Goal: Task Accomplishment & Management: Use online tool/utility

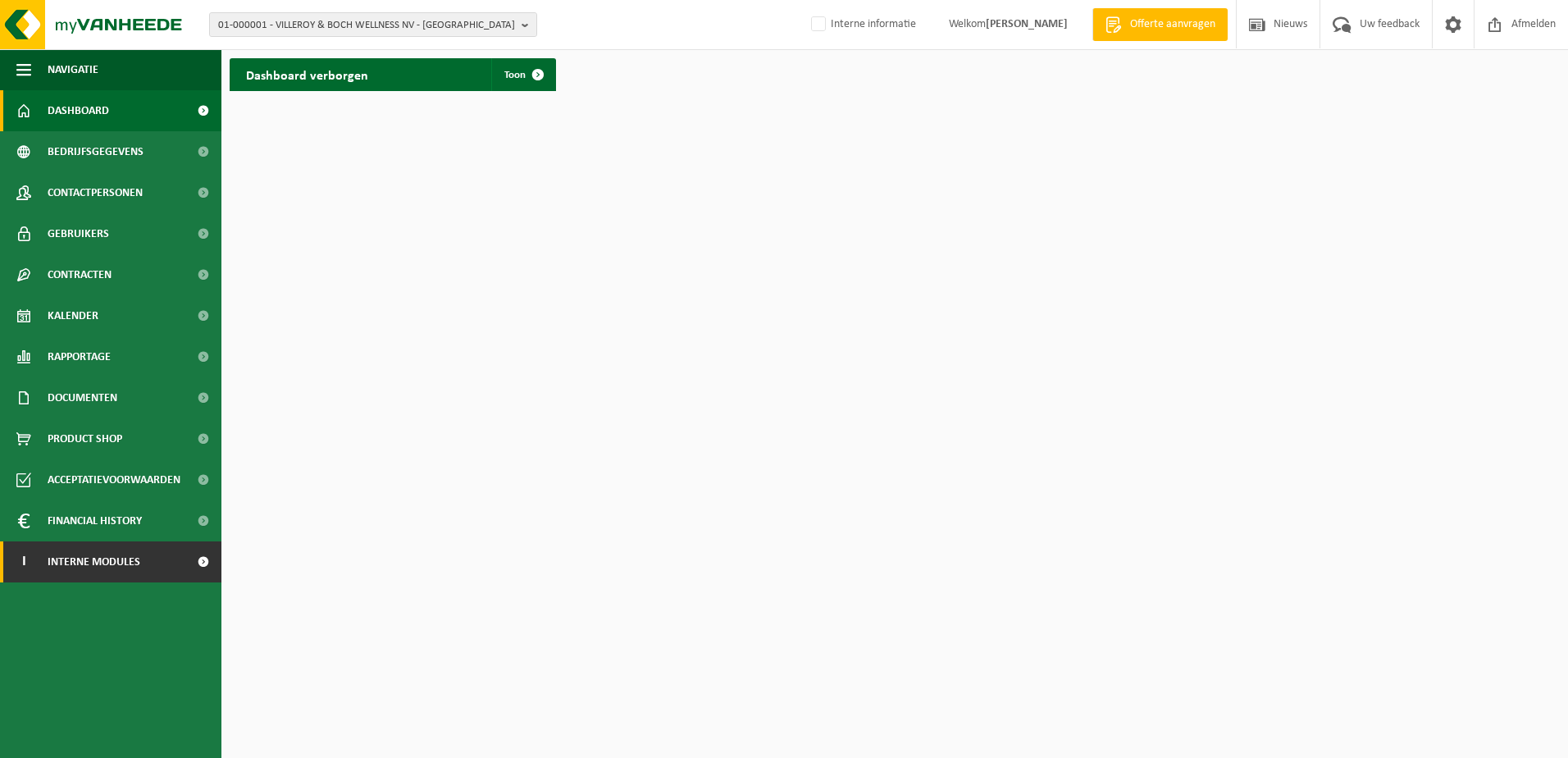
click at [147, 573] on link "I Interne modules" at bounding box center [110, 562] width 221 height 41
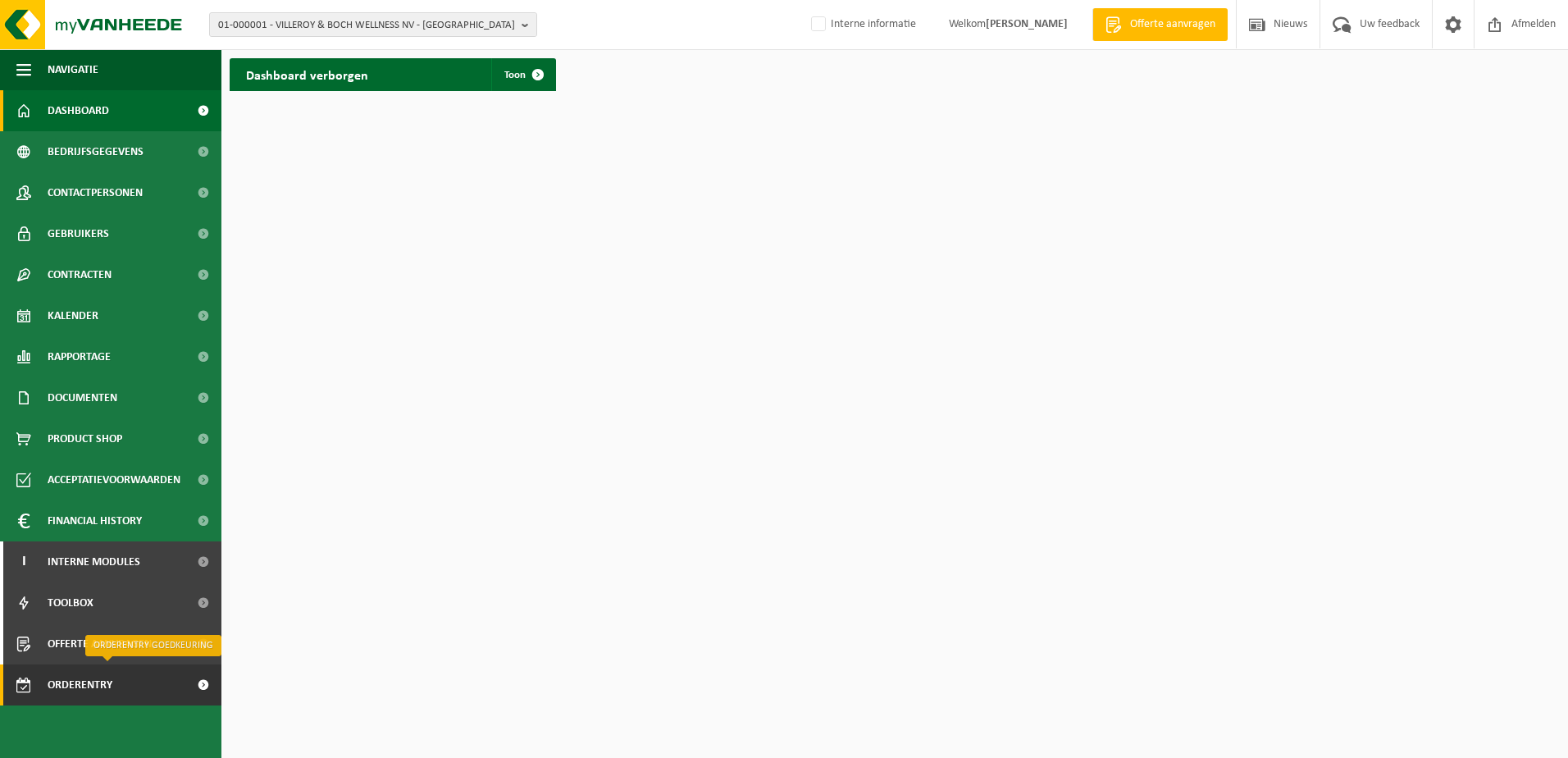
click at [93, 688] on span "Orderentry Goedkeuring" at bounding box center [116, 685] width 137 height 41
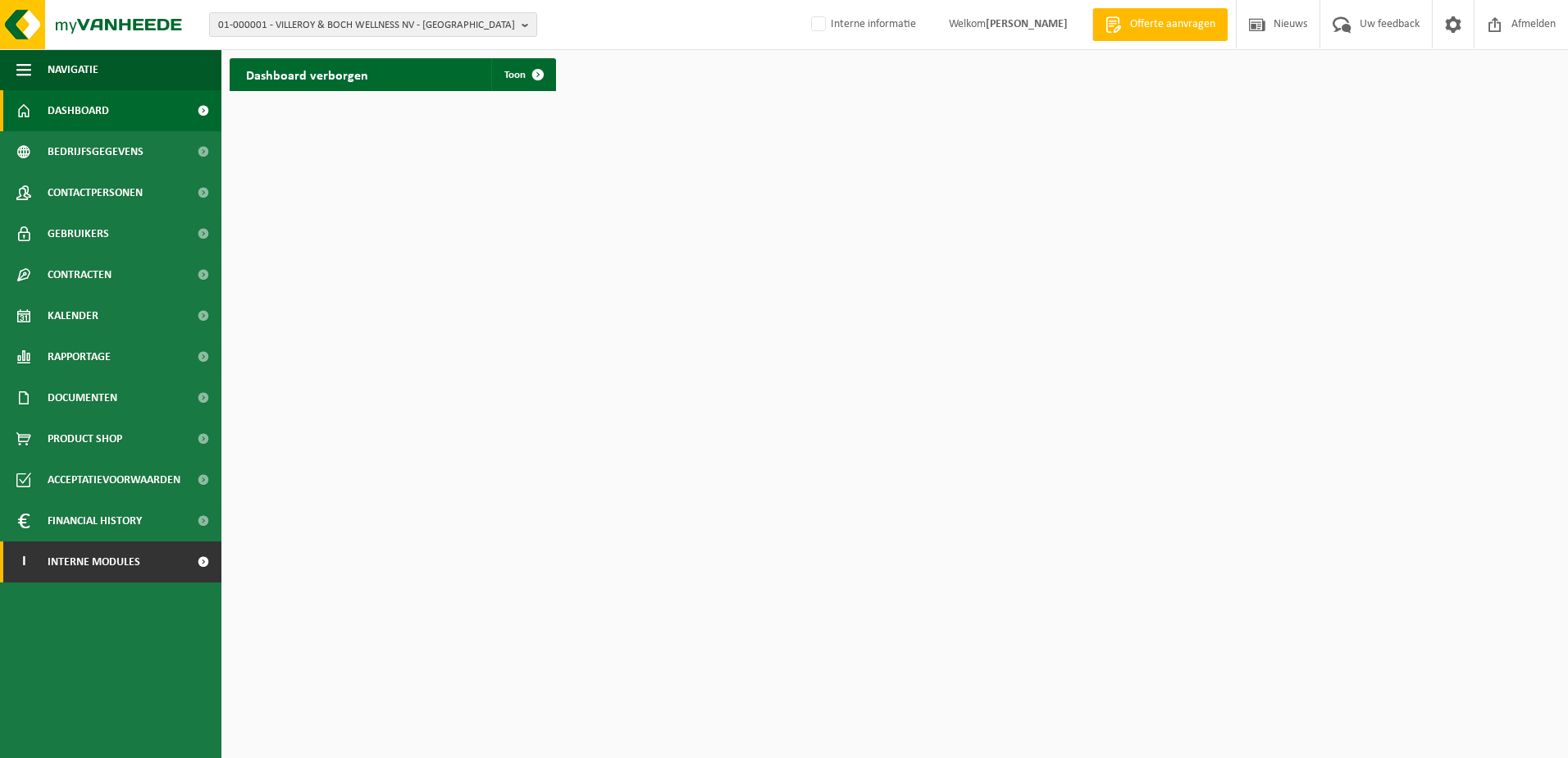
click at [68, 566] on span "Interne modules" at bounding box center [93, 562] width 93 height 41
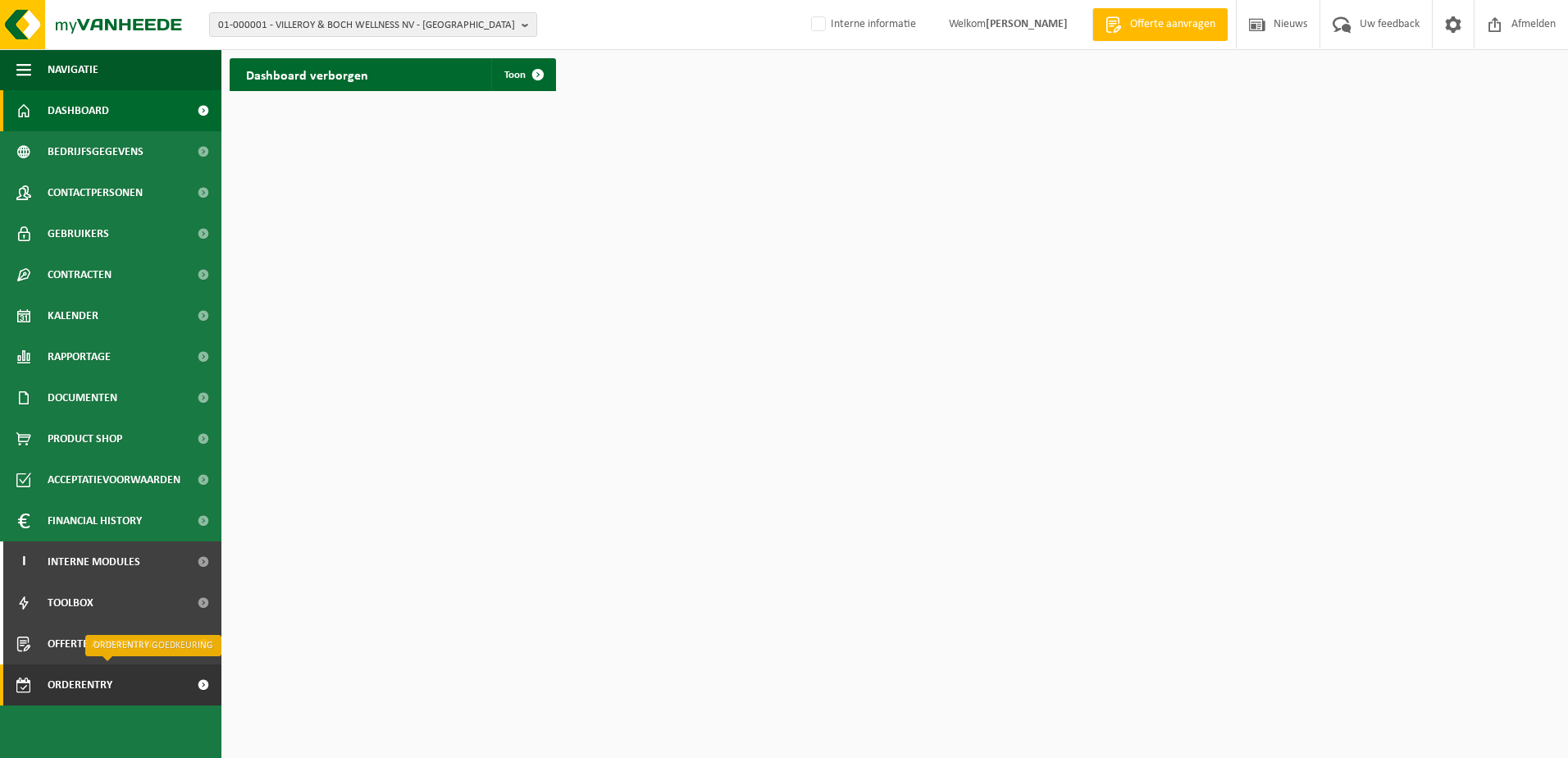
click at [78, 681] on span "Orderentry Goedkeuring" at bounding box center [116, 685] width 137 height 41
